Goal: Book appointment/travel/reservation

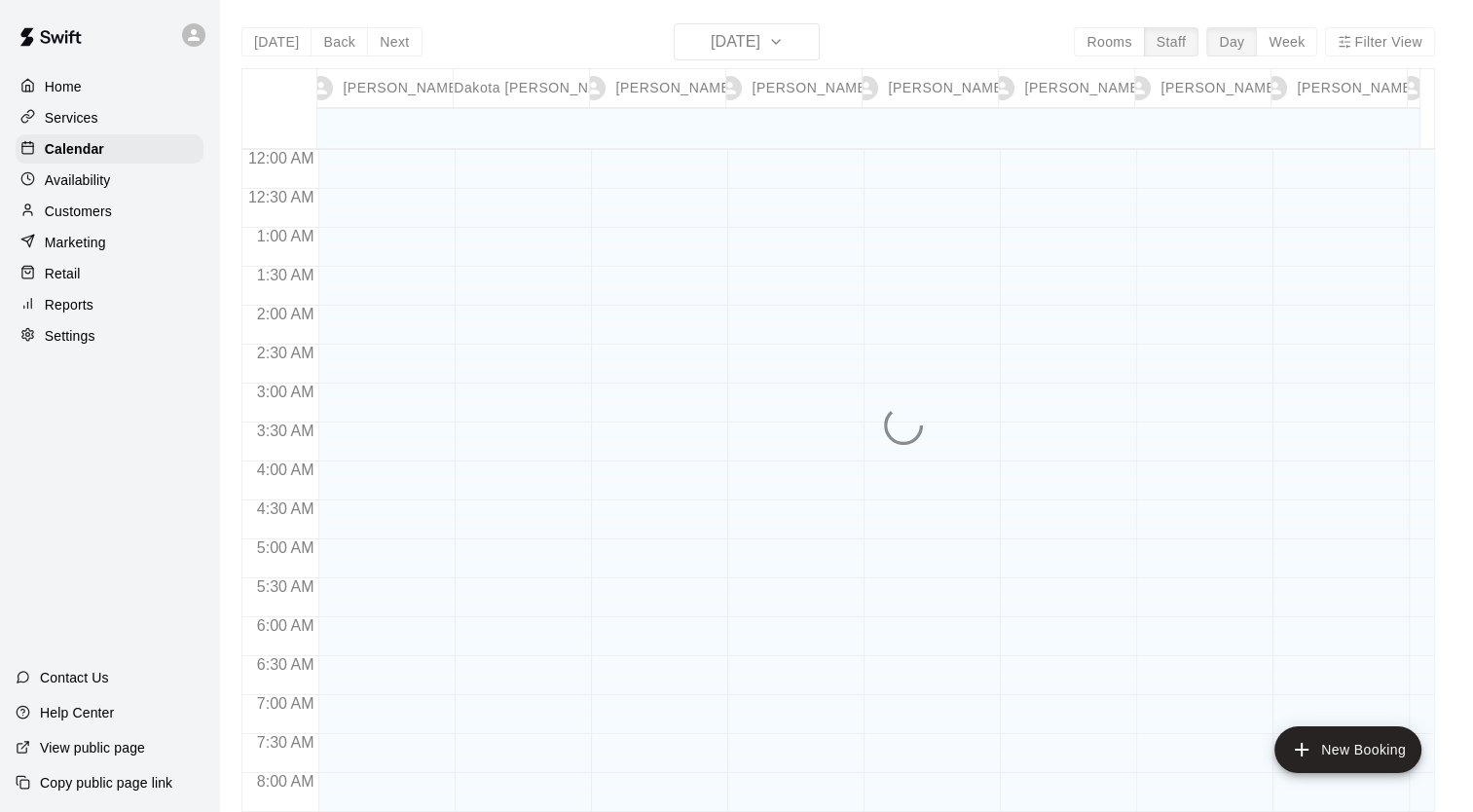
scroll to position [1143, 0]
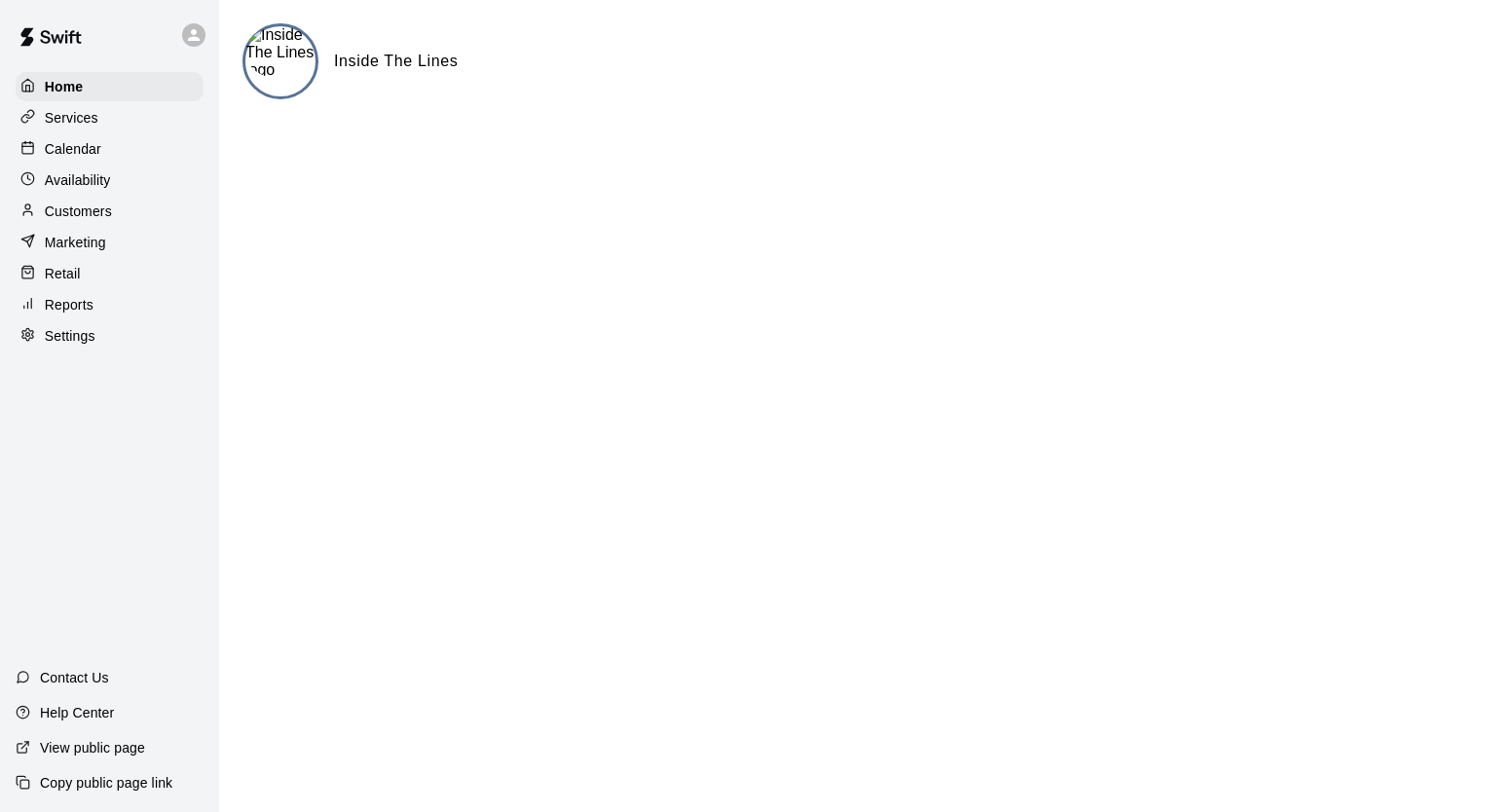
click at [75, 120] on p "Services" at bounding box center [72, 118] width 54 height 20
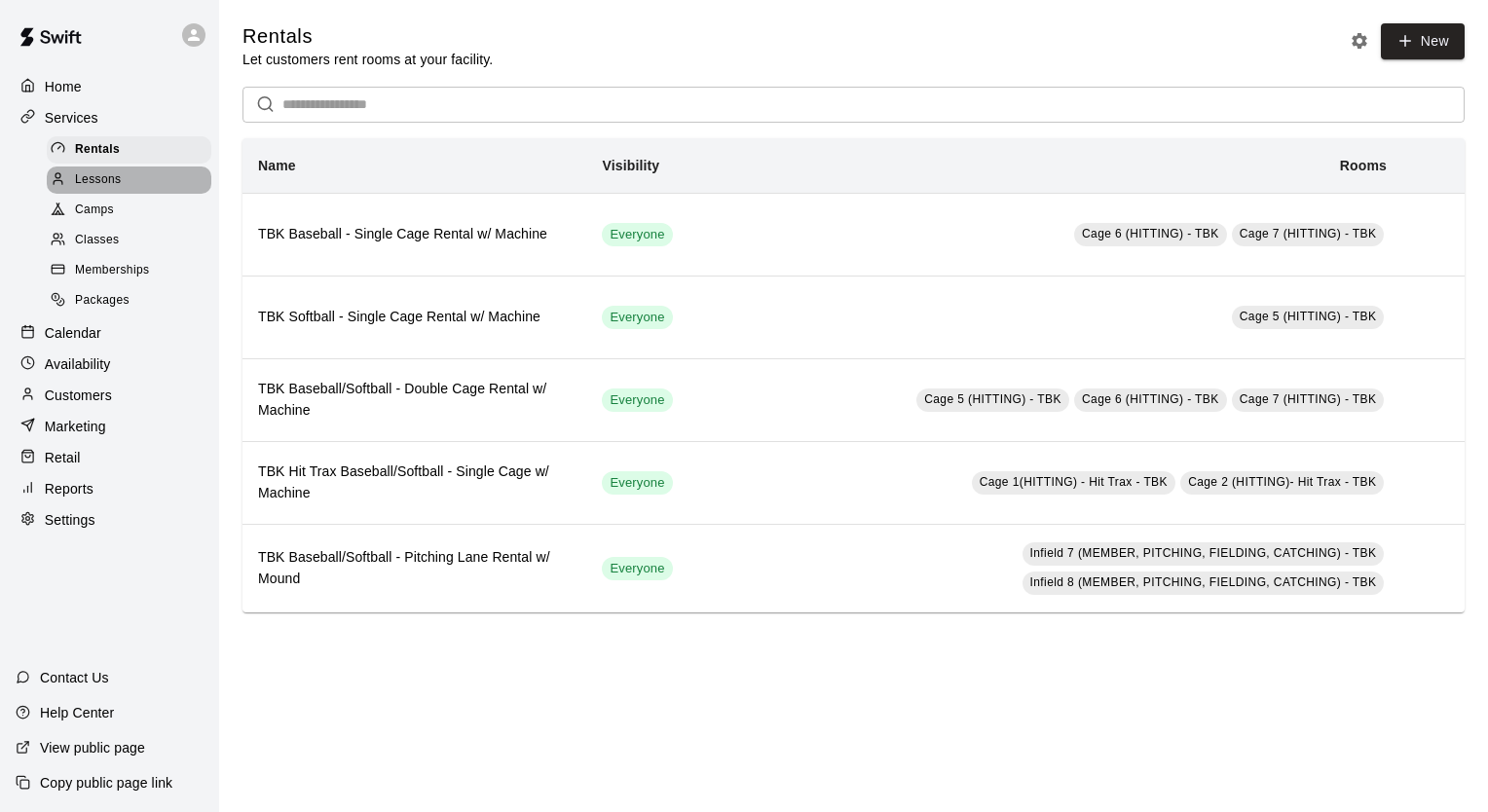
click at [97, 184] on span "Lessons" at bounding box center [98, 181] width 47 height 20
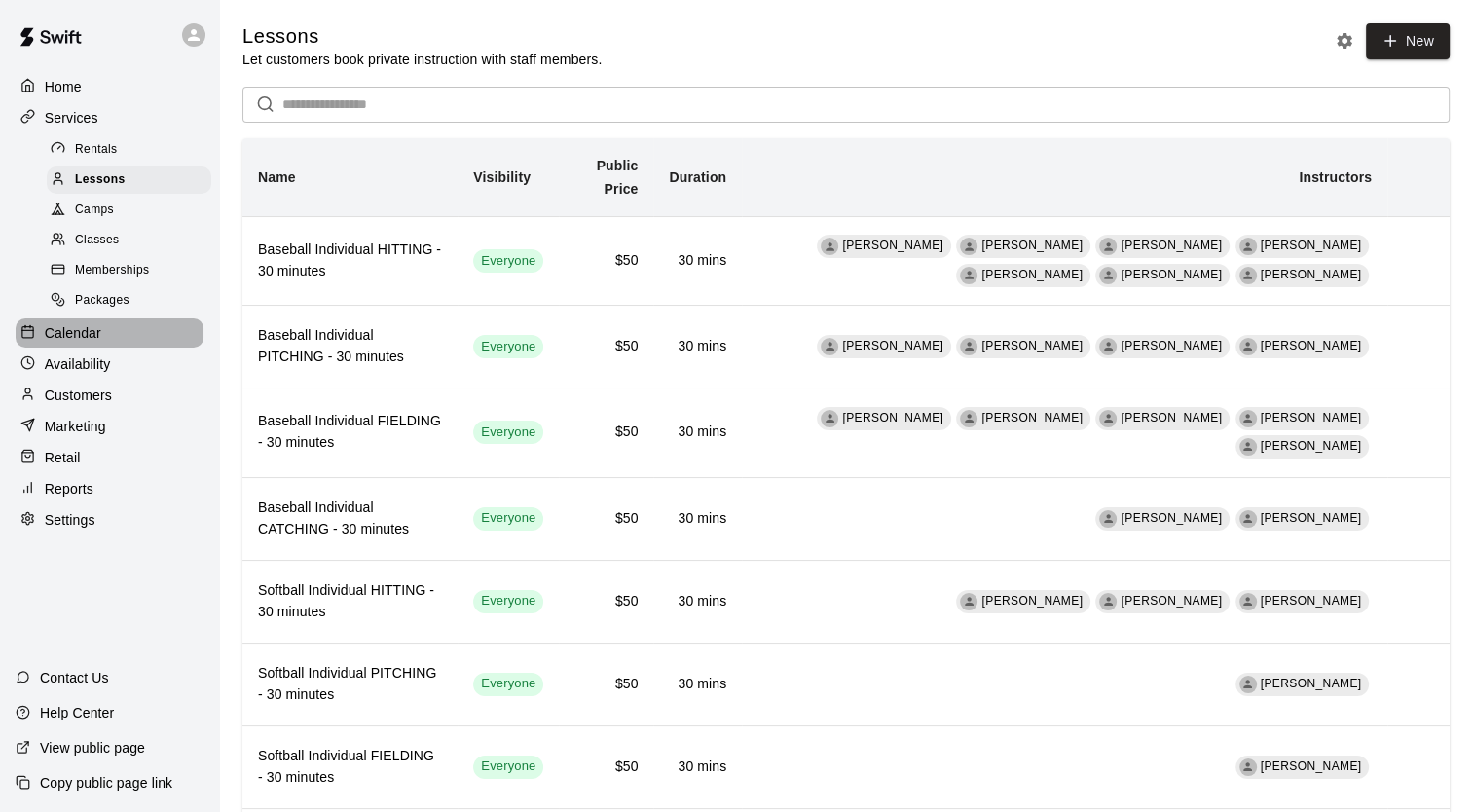
click at [82, 343] on p "Calendar" at bounding box center [74, 333] width 57 height 20
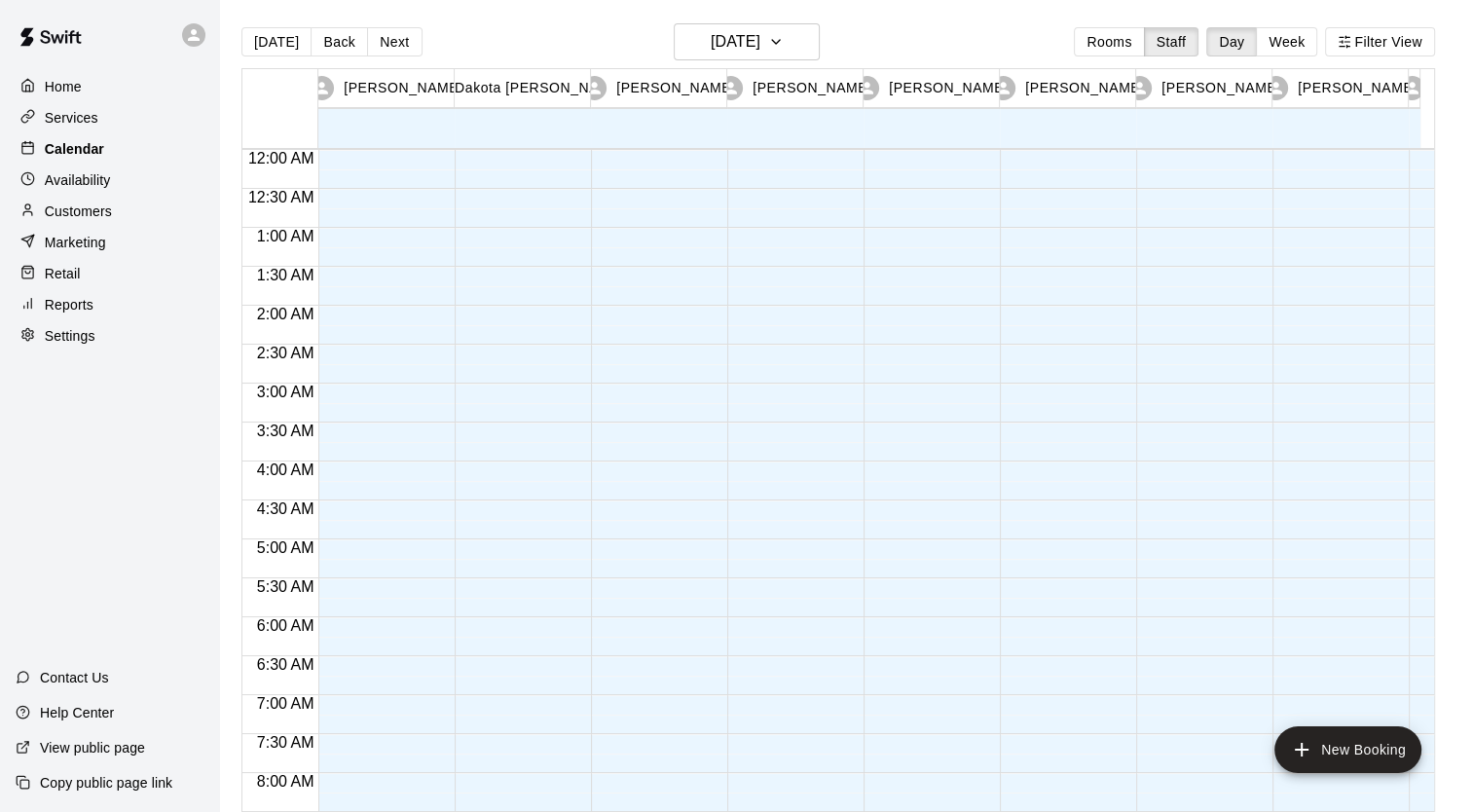
scroll to position [1198, 0]
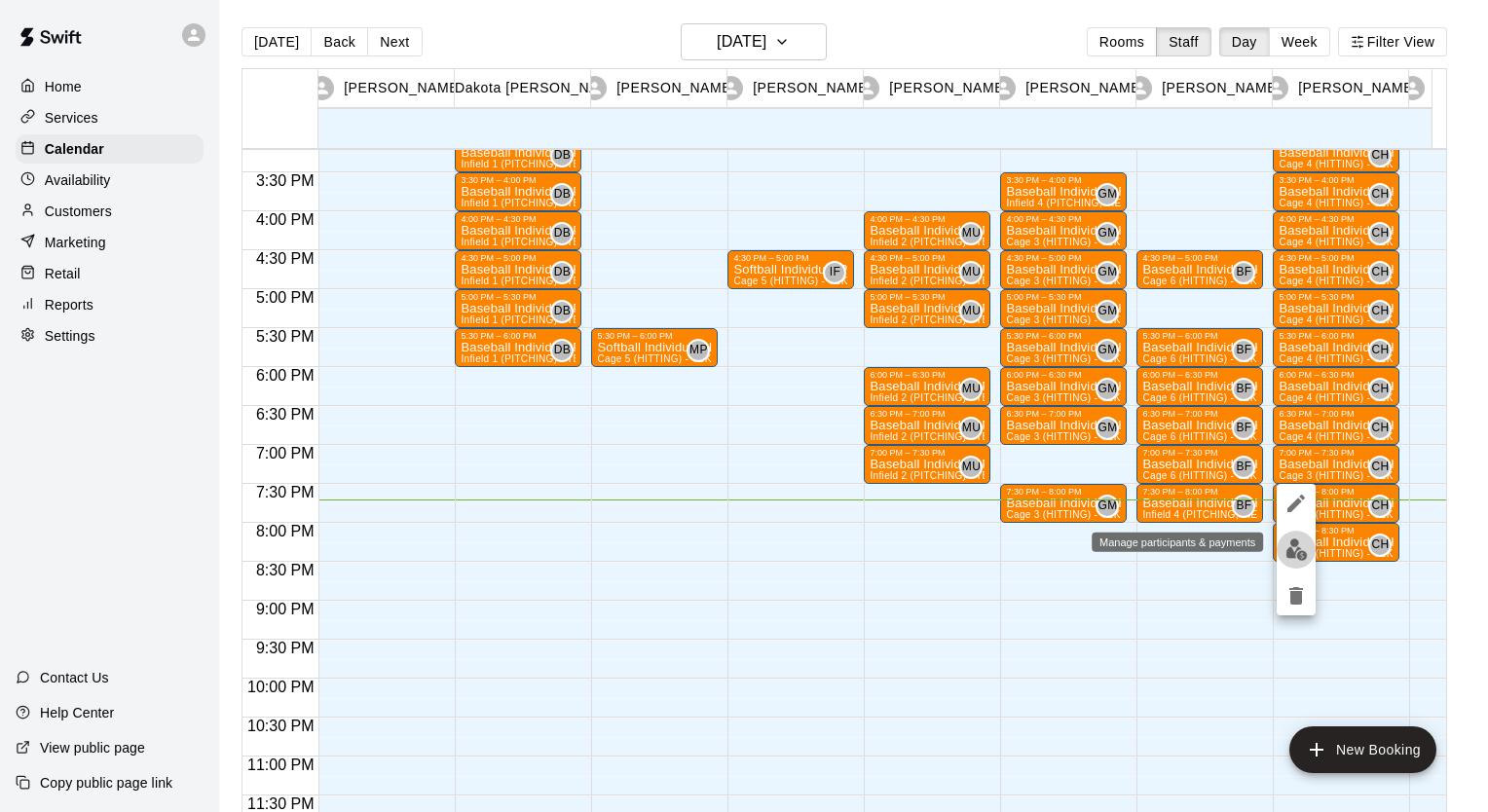
click at [1295, 546] on img "edit" at bounding box center [1296, 549] width 23 height 23
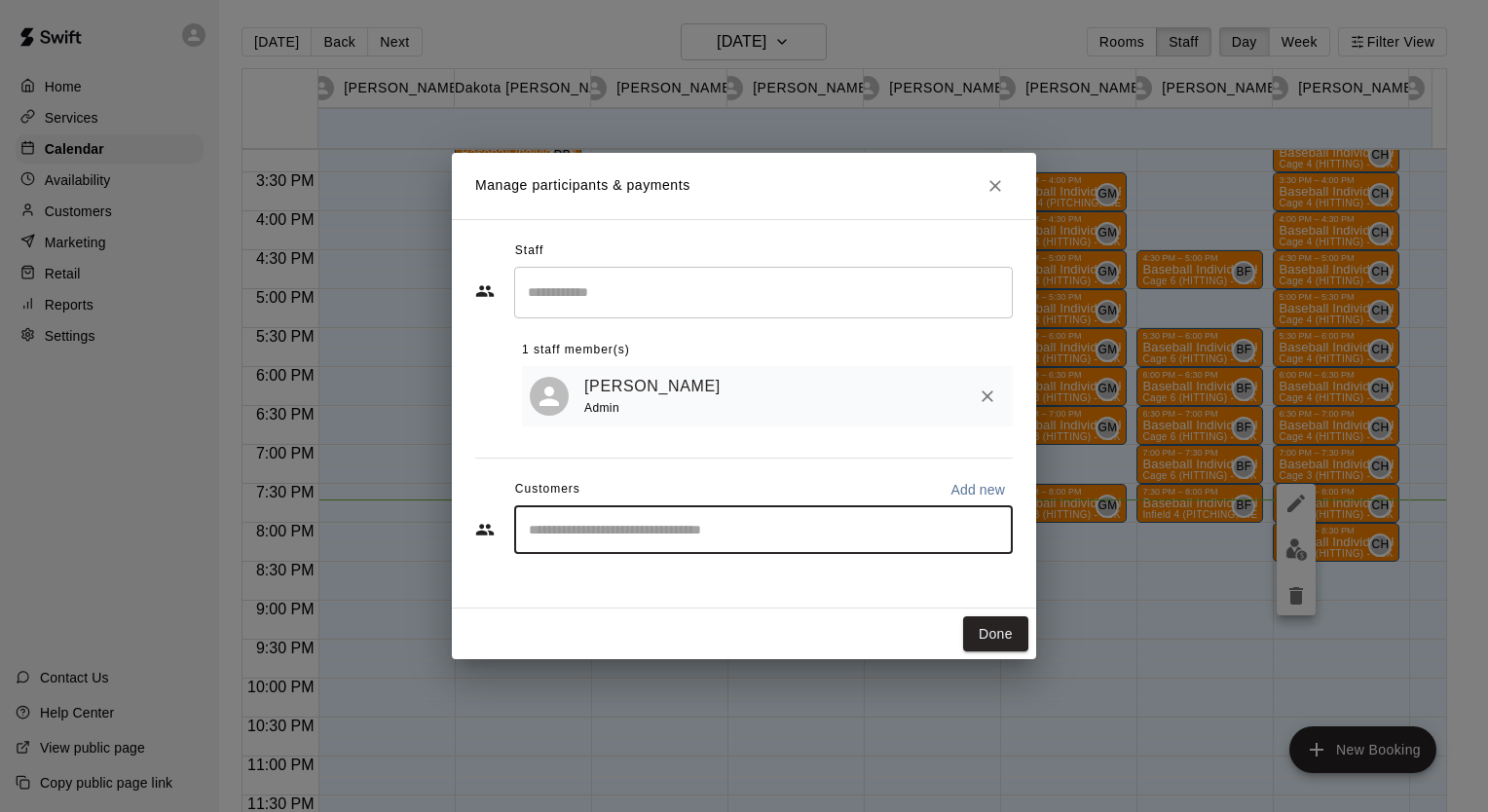
click at [596, 534] on input "Start typing to search customers..." at bounding box center [764, 530] width 481 height 20
type input "*******"
click at [581, 577] on p "Gale Gadberry" at bounding box center [628, 577] width 119 height 21
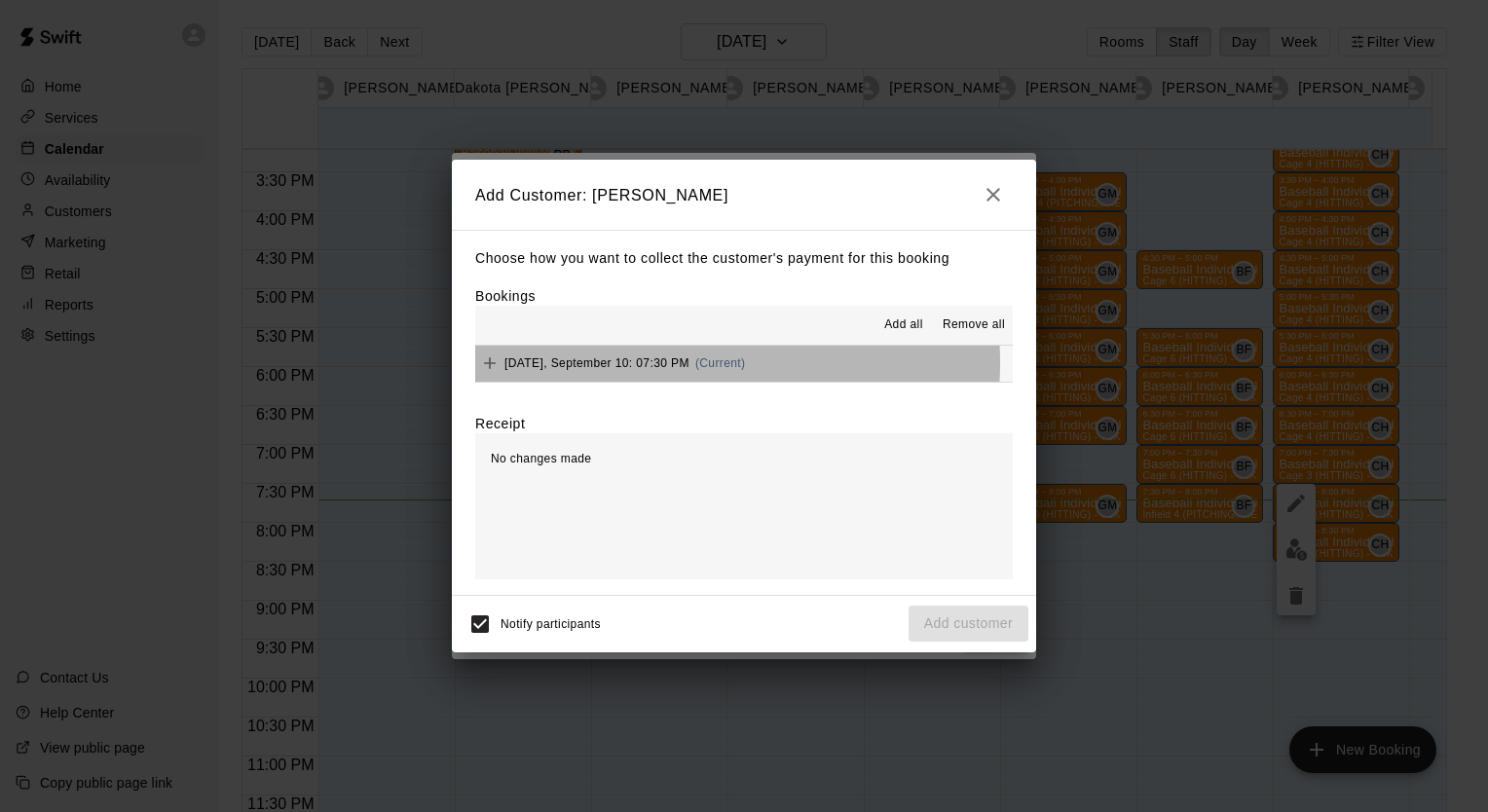
click at [656, 364] on span "Wednesday, September 10: 07:30 PM" at bounding box center [597, 363] width 185 height 14
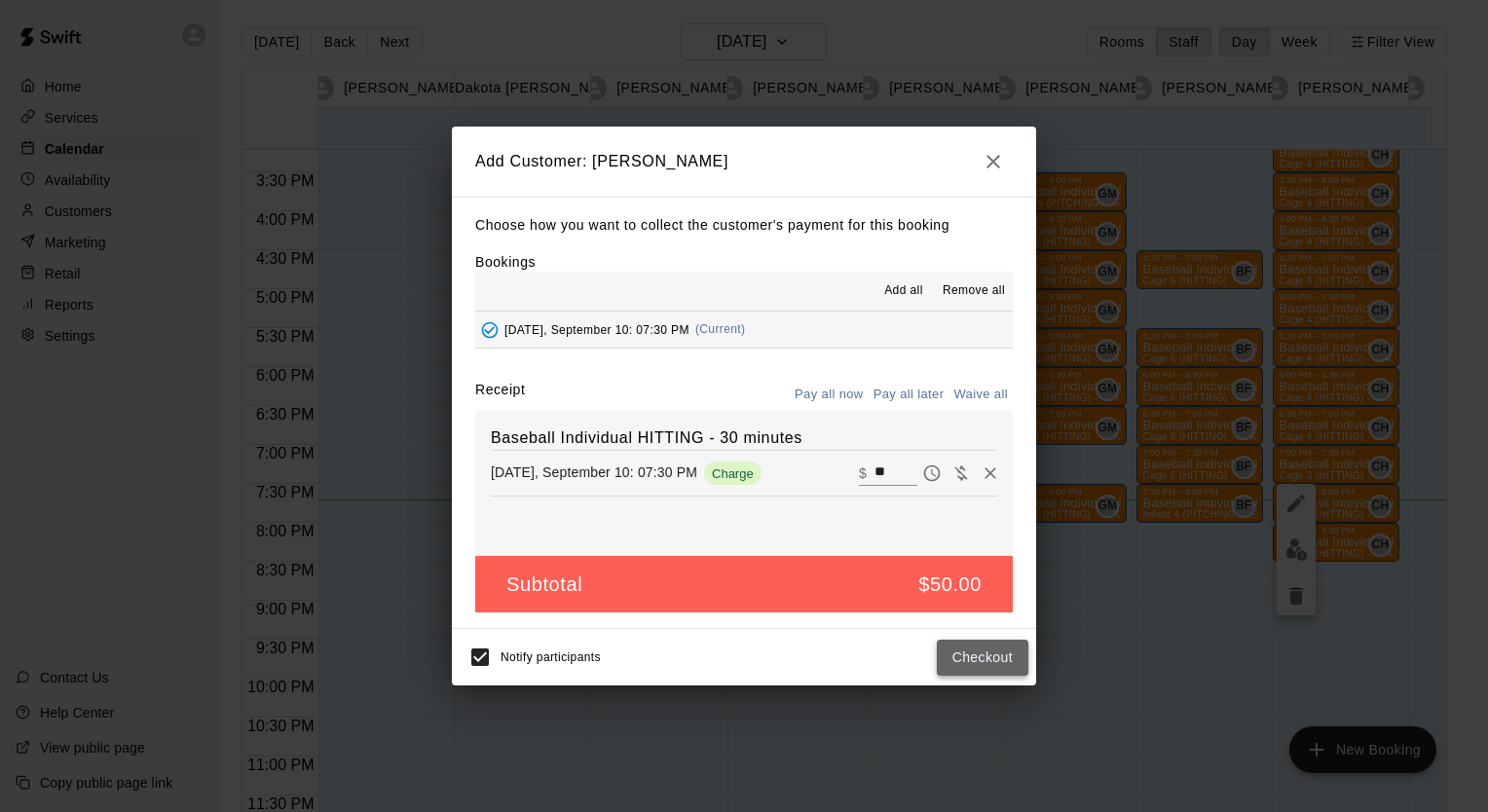
click at [985, 656] on button "Checkout" at bounding box center [982, 658] width 91 height 36
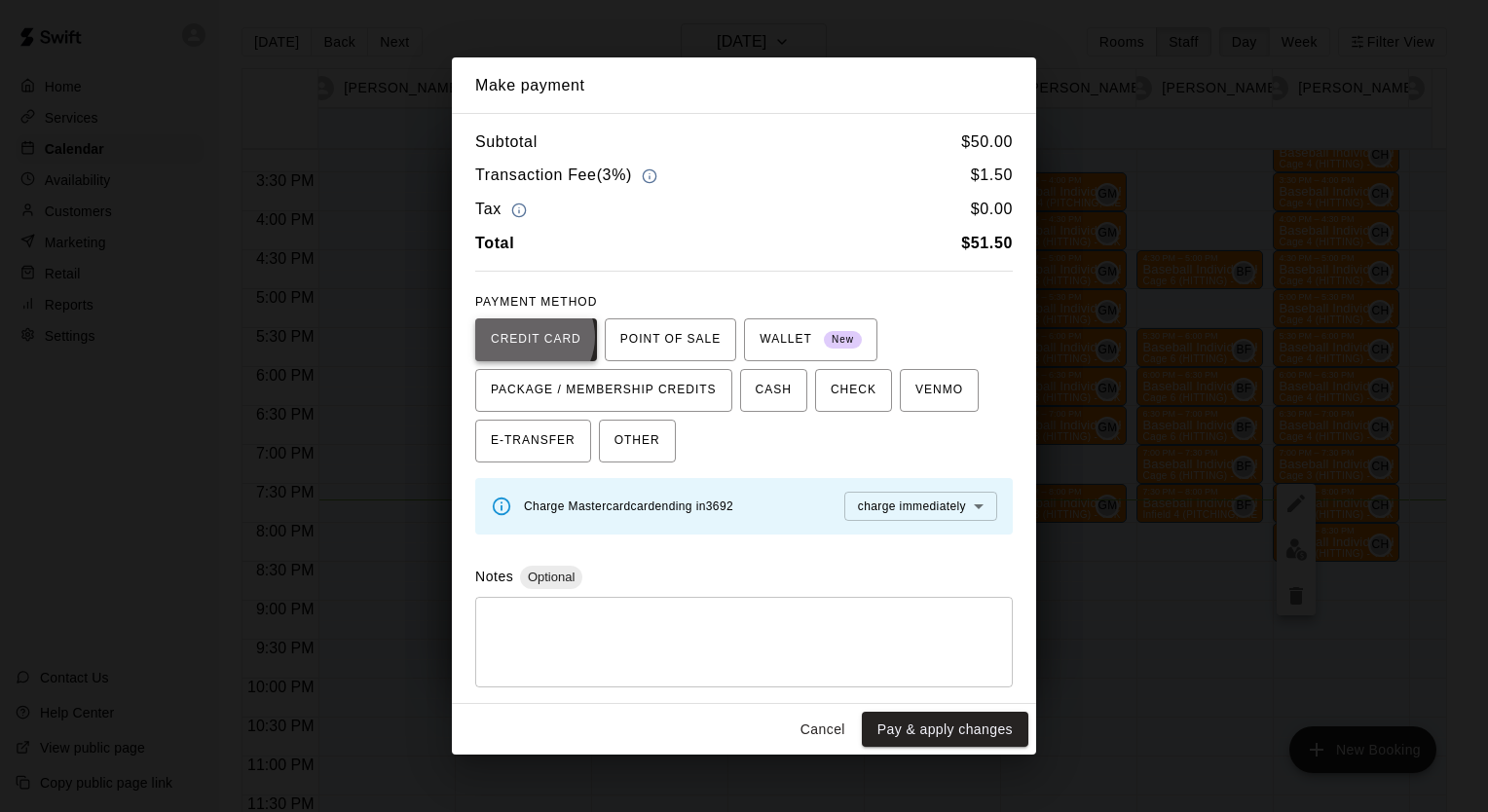
click at [529, 337] on span "CREDIT CARD" at bounding box center [536, 340] width 90 height 31
click at [891, 738] on button "Pay & apply changes" at bounding box center [946, 730] width 167 height 36
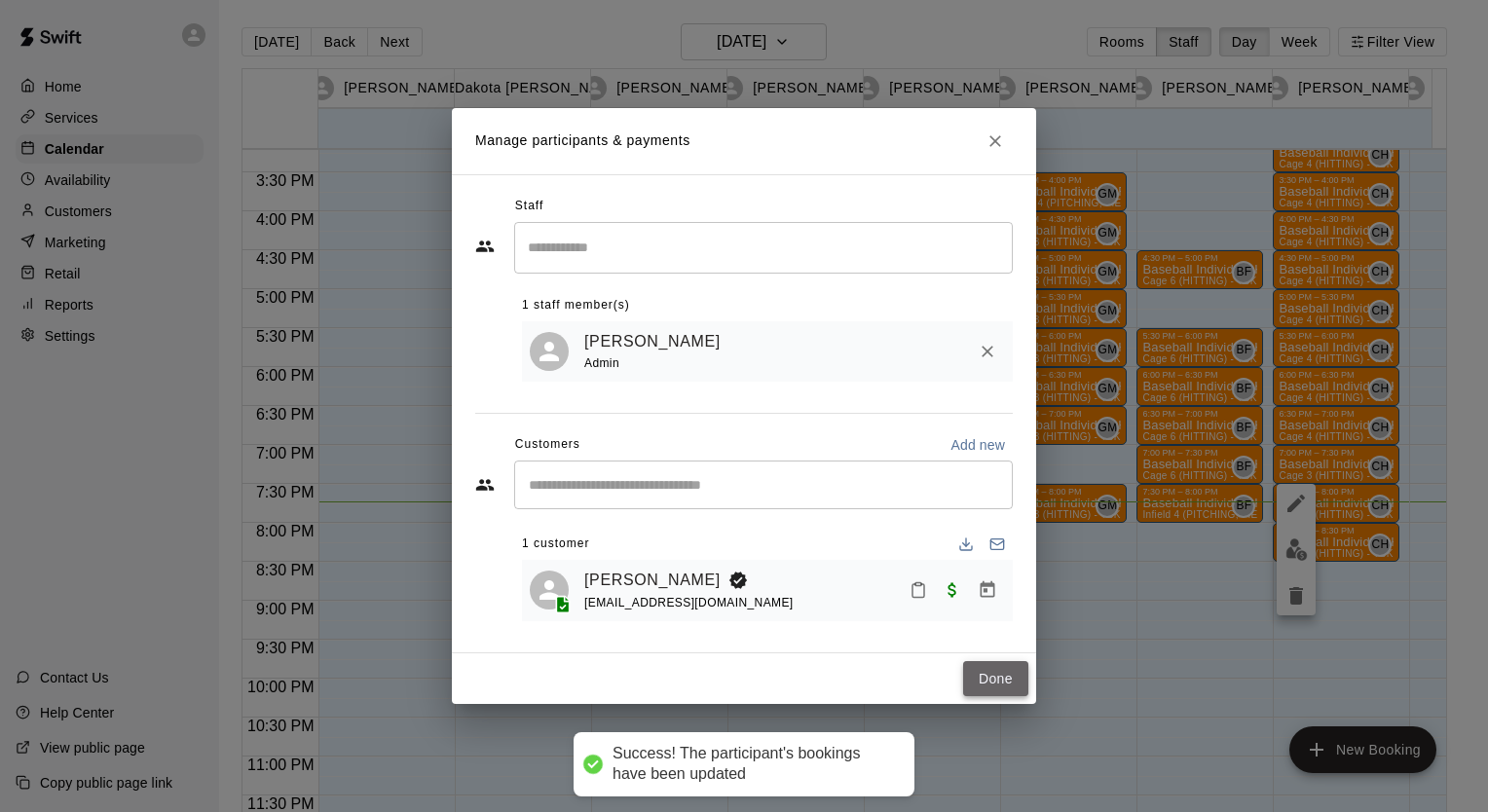
click at [1003, 679] on button "Done" at bounding box center [996, 678] width 65 height 36
